Goal: Task Accomplishment & Management: Complete application form

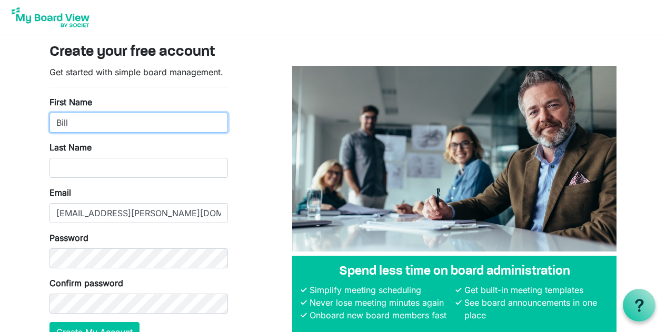
type input "Bill"
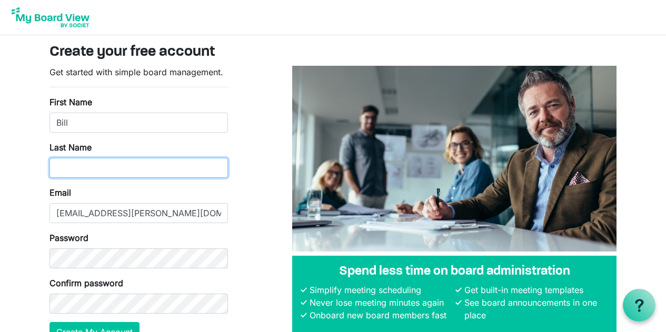
type input "s"
type input "[PERSON_NAME]"
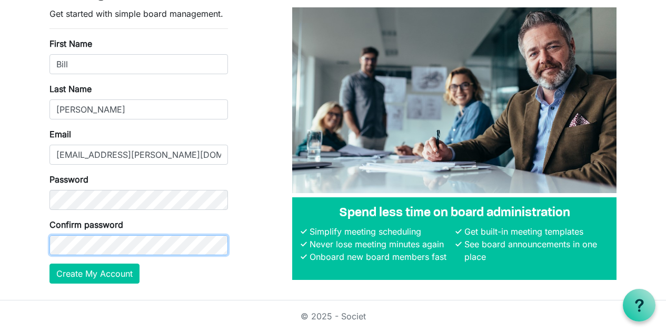
scroll to position [58, 0]
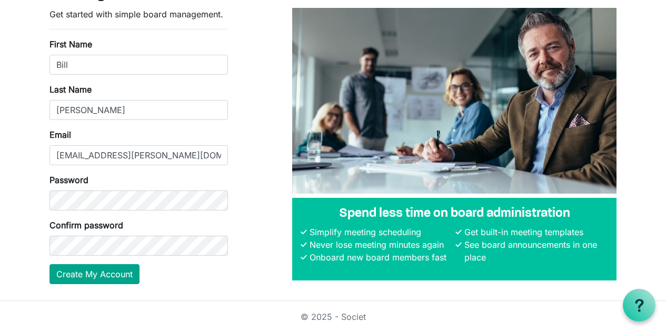
click at [105, 275] on button "Create My Account" at bounding box center [94, 274] width 90 height 20
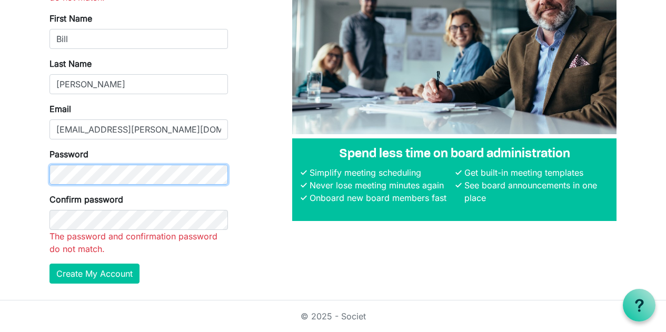
scroll to position [117, 0]
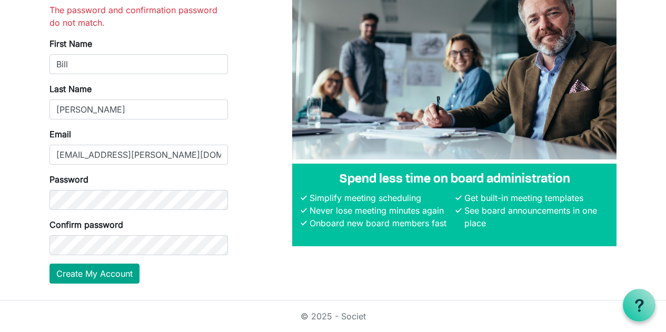
click at [90, 274] on button "Create My Account" at bounding box center [94, 274] width 90 height 20
